Goal: Complete application form

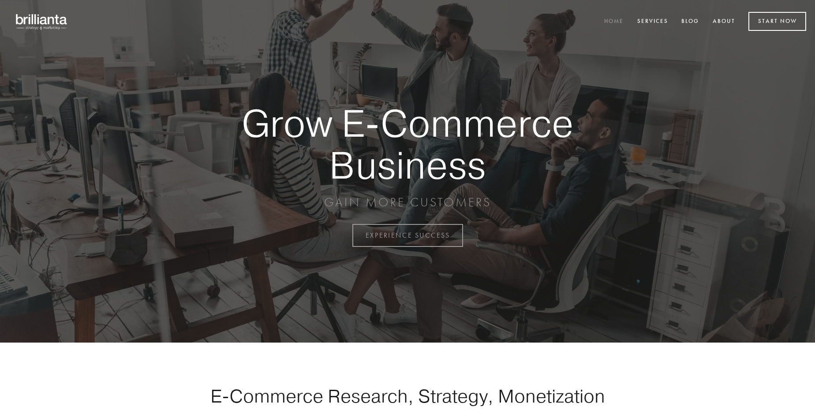
scroll to position [2312, 0]
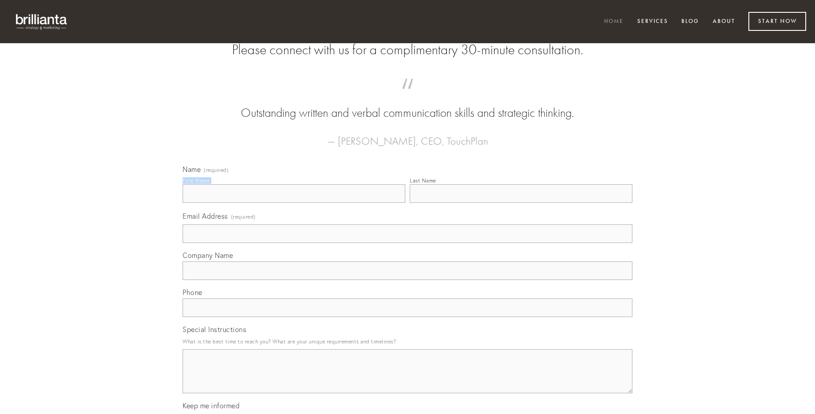
type input "[PERSON_NAME]"
click at [521, 203] on input "Last Name" at bounding box center [521, 193] width 223 height 19
type input "[PERSON_NAME]"
click at [408, 243] on input "Email Address (required)" at bounding box center [408, 234] width 450 height 19
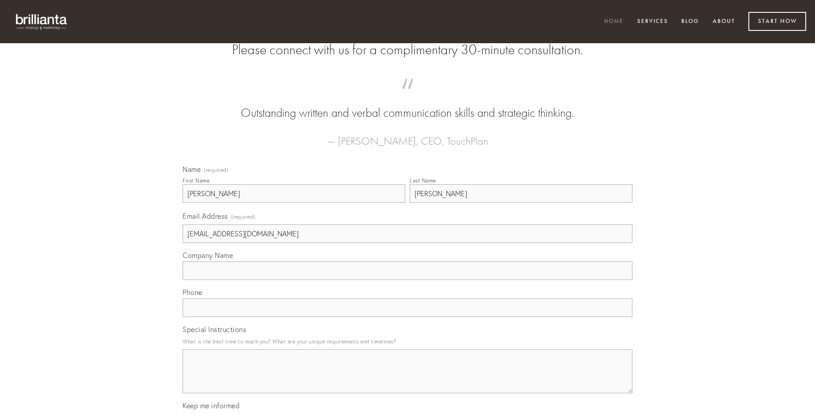
type input "[EMAIL_ADDRESS][DOMAIN_NAME]"
click at [408, 280] on input "Company Name" at bounding box center [408, 271] width 450 height 19
type input "timidus"
click at [408, 317] on input "text" at bounding box center [408, 308] width 450 height 19
click at [408, 379] on textarea "Special Instructions" at bounding box center [408, 371] width 450 height 44
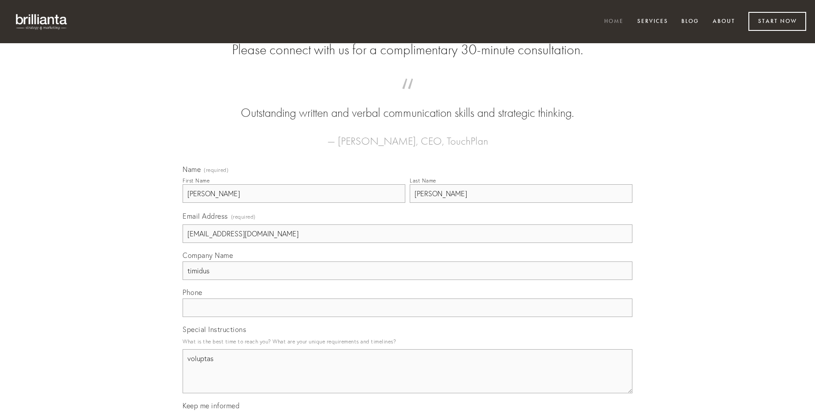
type textarea "voluptas"
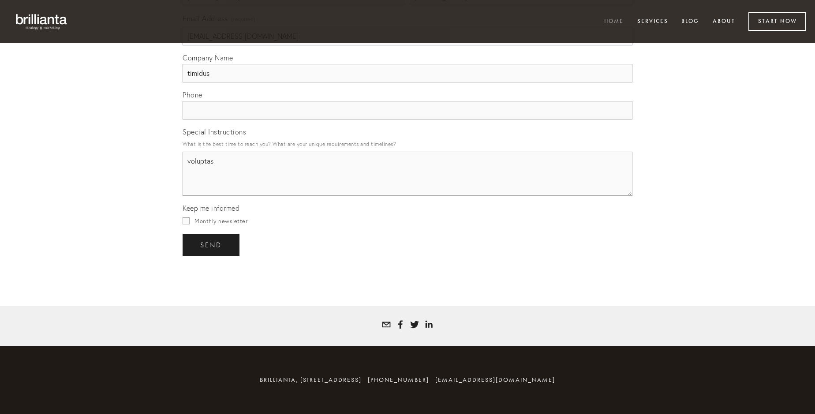
click at [212, 245] on span "send" at bounding box center [211, 245] width 22 height 8
